Goal: Information Seeking & Learning: Learn about a topic

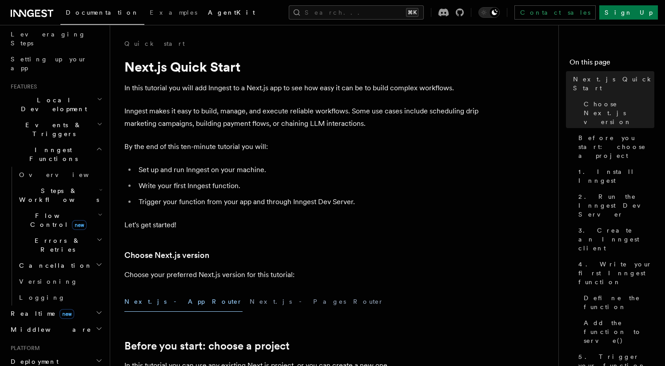
click at [208, 10] on span "AgentKit" at bounding box center [231, 12] width 47 height 7
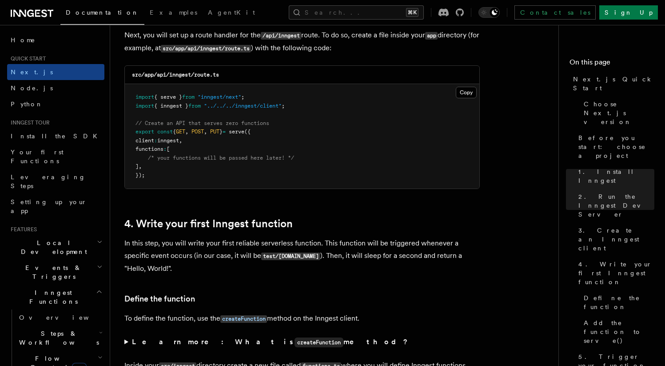
scroll to position [1298, 0]
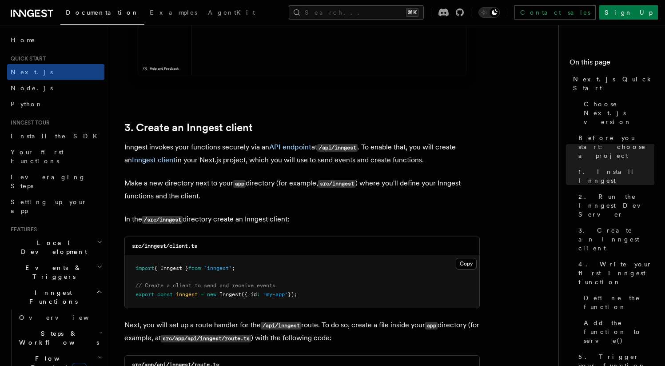
scroll to position [943, 0]
